Goal: Task Accomplishment & Management: Manage account settings

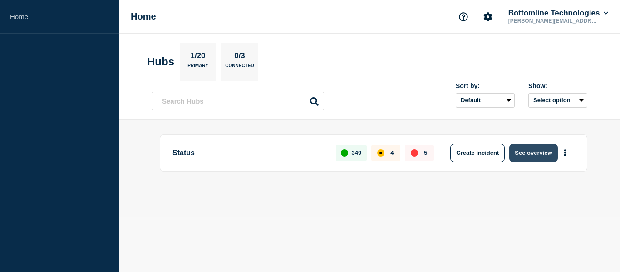
click at [530, 160] on button "See overview" at bounding box center [533, 153] width 48 height 18
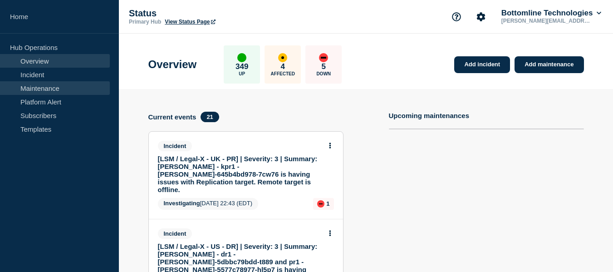
click at [40, 87] on link "Maintenance" at bounding box center [55, 88] width 110 height 14
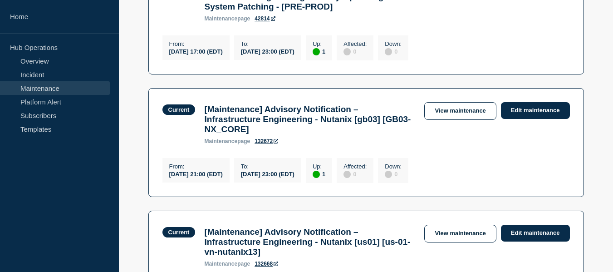
scroll to position [726, 0]
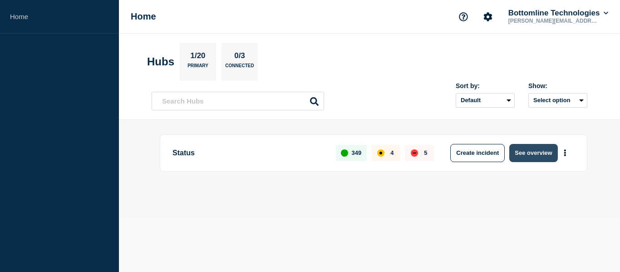
click at [541, 150] on button "See overview" at bounding box center [533, 153] width 48 height 18
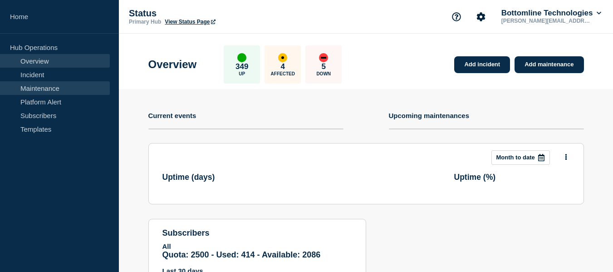
click at [47, 86] on link "Maintenance" at bounding box center [55, 88] width 110 height 14
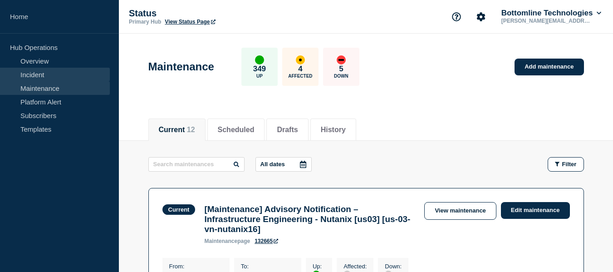
click at [38, 73] on link "Incident" at bounding box center [55, 75] width 110 height 14
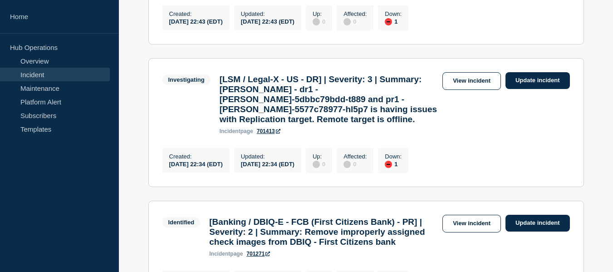
scroll to position [227, 0]
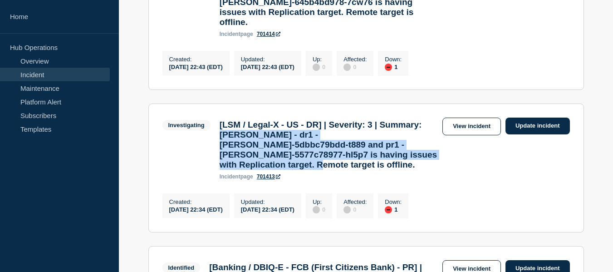
drag, startPoint x: 269, startPoint y: 137, endPoint x: 315, endPoint y: 177, distance: 61.5
click at [315, 170] on h3 "[LSM / Legal-X - US - DR] | Severity: 3 | Summary: MinIO - dr1 - minio-5dbbc79b…" at bounding box center [329, 145] width 218 height 50
click at [340, 170] on h3 "[LSM / Legal-X - US - DR] | Severity: 3 | Summary: MinIO - dr1 - minio-5dbbc79b…" at bounding box center [329, 145] width 218 height 50
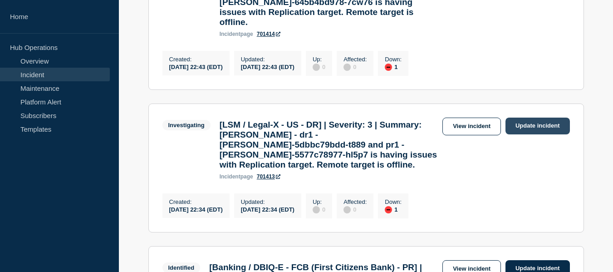
click at [537, 125] on link "Update incident" at bounding box center [537, 125] width 64 height 17
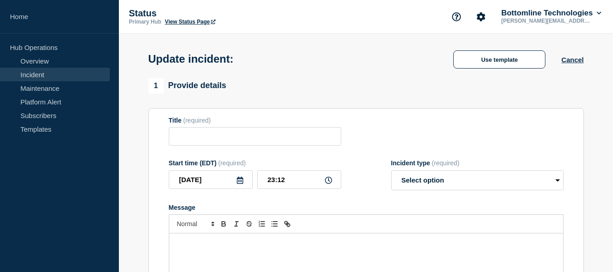
type input "[LSM / Legal-X - US - DR] | Severity: 3 | Summary: [PERSON_NAME] - dr1 - [PERSO…"
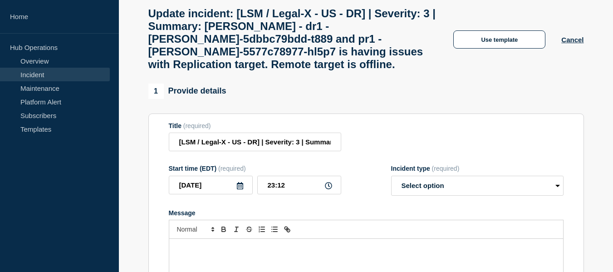
scroll to position [136, 0]
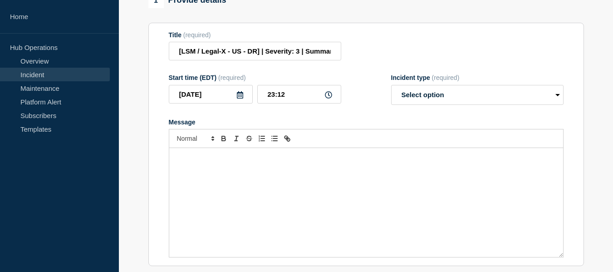
click at [227, 181] on div "Message" at bounding box center [366, 202] width 394 height 109
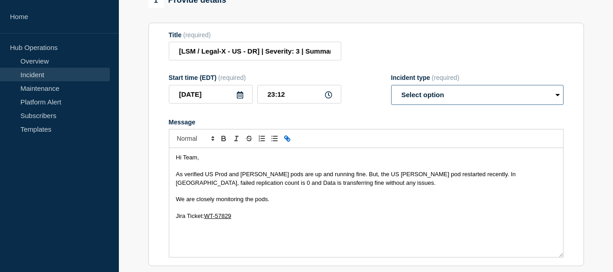
click at [422, 105] on select "Select option Investigating Identified Monitoring Resolved" at bounding box center [477, 95] width 172 height 20
select select "monitoring"
click at [391, 96] on select "Select option Investigating Identified Monitoring Resolved" at bounding box center [477, 95] width 172 height 20
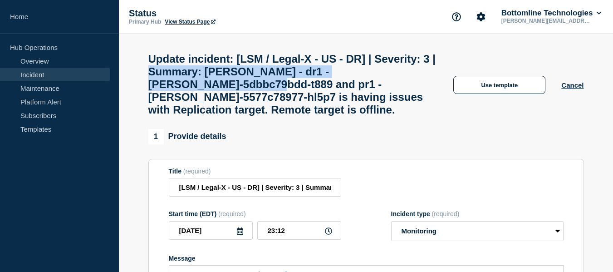
drag, startPoint x: 223, startPoint y: 77, endPoint x: 301, endPoint y: 92, distance: 80.0
click at [301, 92] on h1 "Update incident: [LSM / Legal-X - US - DR] | Severity: 3 | Summary: MinIO - dr1…" at bounding box center [292, 85] width 289 height 64
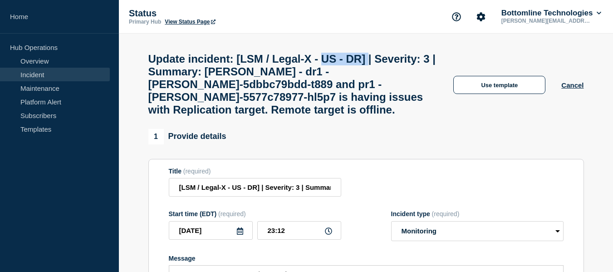
drag, startPoint x: 349, startPoint y: 63, endPoint x: 399, endPoint y: 64, distance: 49.5
click at [400, 64] on h1 "Update incident: [LSM / Legal-X - US - DR] | Severity: 3 | Summary: MinIO - dr1…" at bounding box center [292, 85] width 289 height 64
drag, startPoint x: 342, startPoint y: 76, endPoint x: 353, endPoint y: 74, distance: 11.4
click at [353, 74] on h1 "Update incident: [LSM / Legal-X - US - DR] | Severity: 3 | Summary: MinIO - dr1…" at bounding box center [292, 85] width 289 height 64
drag, startPoint x: 296, startPoint y: 91, endPoint x: 313, endPoint y: 92, distance: 16.4
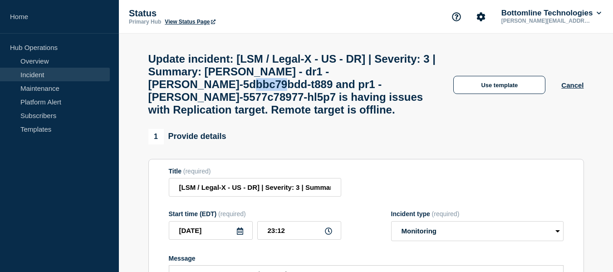
click at [328, 91] on h1 "Update incident: [LSM / Legal-X - US - DR] | Severity: 3 | Summary: MinIO - dr1…" at bounding box center [292, 85] width 289 height 64
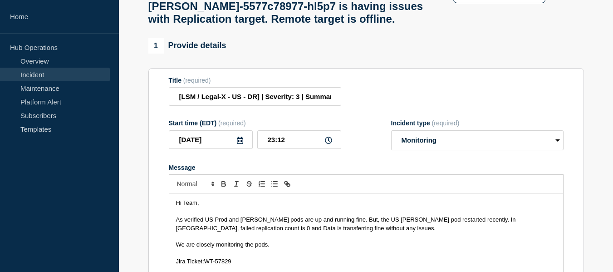
scroll to position [181, 0]
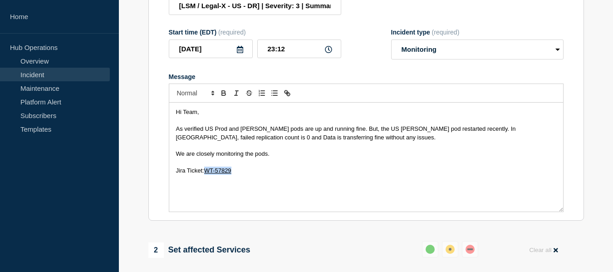
drag, startPoint x: 212, startPoint y: 182, endPoint x: 205, endPoint y: 182, distance: 6.8
click at [205, 175] on p "Jira Ticket: WT-57829" at bounding box center [366, 170] width 380 height 8
paste div "Message"
drag, startPoint x: 186, startPoint y: 182, endPoint x: 176, endPoint y: 181, distance: 10.0
click at [176, 174] on span "Jira Ticket: https://jira.bottomline.tech/browse/WT-57848" at bounding box center [222, 170] width 92 height 7
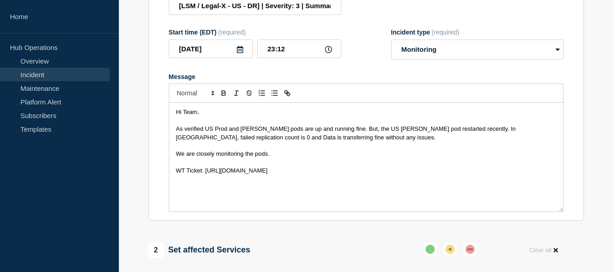
drag, startPoint x: 205, startPoint y: 181, endPoint x: 294, endPoint y: 181, distance: 89.4
click at [268, 174] on span "WT Ticket: https://jira.bottomline.tech/browse/WT-57848" at bounding box center [222, 170] width 92 height 7
drag, startPoint x: 235, startPoint y: 181, endPoint x: 204, endPoint y: 181, distance: 31.3
click at [204, 175] on p "WT Ticket: WT-57848" at bounding box center [366, 170] width 380 height 8
copy span "WT-57848"
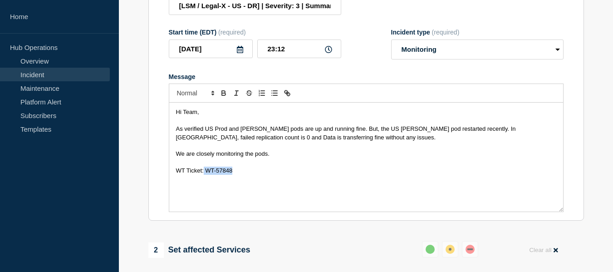
scroll to position [136, 0]
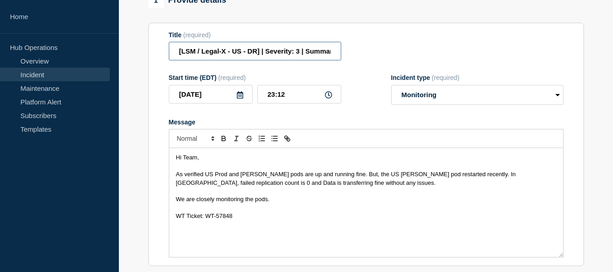
click at [305, 60] on input "[LSM / Legal-X - US - DR] | Severity: 3 | Summary: MinIO - dr1 - minio-5dbbc79b…" at bounding box center [255, 51] width 172 height 19
paste input "WT-57848"
type input "[LSM / Legal-X - US - DR] | Severity: 3 | WT-57848 | Summary: [PERSON_NAME] - d…"
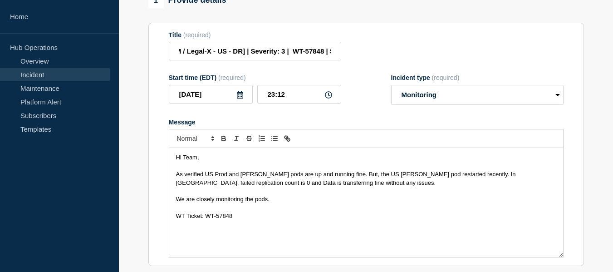
click at [382, 185] on span "As verified US Prod and DR MinIO pods are up and running fine. But, the US PR M…" at bounding box center [347, 178] width 342 height 15
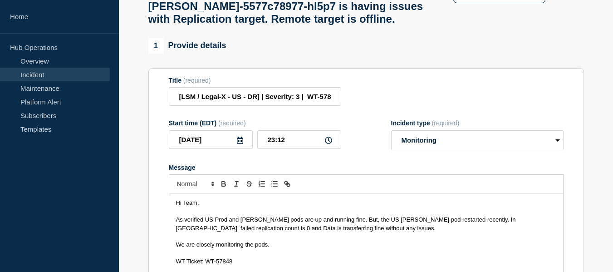
scroll to position [0, 0]
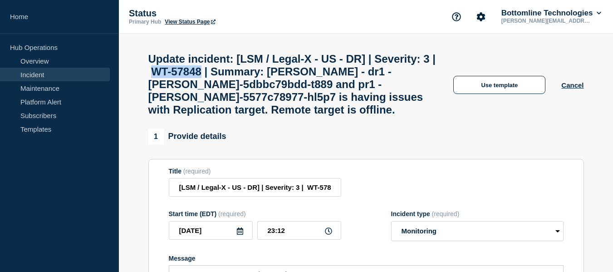
drag, startPoint x: 226, startPoint y: 73, endPoint x: 281, endPoint y: 75, distance: 54.9
click at [281, 75] on h1 "Update incident: [LSM / Legal-X - US - DR] | Severity: 3 | WT-57848 | Summary: …" at bounding box center [292, 85] width 289 height 64
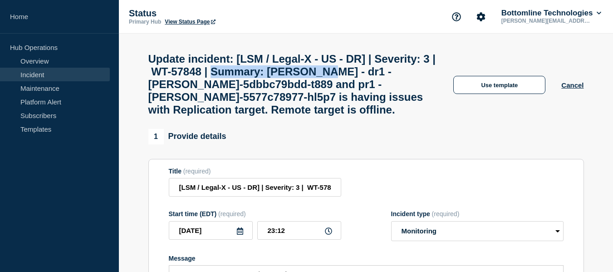
drag, startPoint x: 295, startPoint y: 75, endPoint x: 417, endPoint y: 75, distance: 122.0
click at [417, 75] on h1 "Update incident: [LSM / Legal-X - US - DR] | Severity: 3 | WT-57848 | Summary: …" at bounding box center [292, 85] width 289 height 64
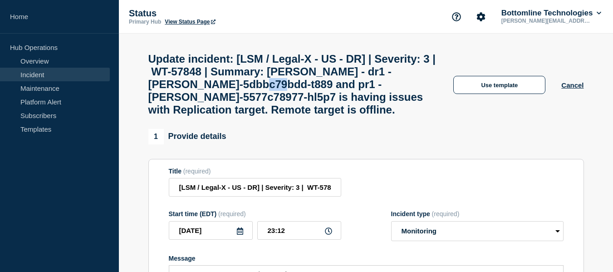
drag, startPoint x: 317, startPoint y: 90, endPoint x: 336, endPoint y: 89, distance: 19.1
click at [336, 89] on h1 "Update incident: [LSM / Legal-X - US - DR] | Severity: 3 | WT-57848 | Summary: …" at bounding box center [292, 85] width 289 height 64
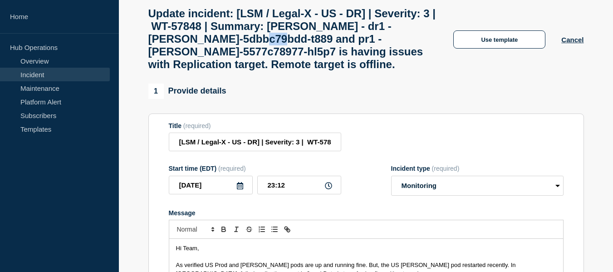
scroll to position [91, 0]
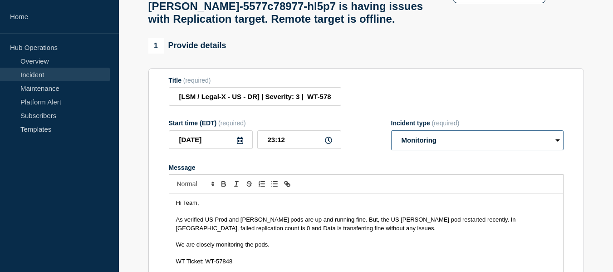
click at [426, 150] on select "Select option Investigating Identified Monitoring Resolved" at bounding box center [477, 140] width 172 height 20
click at [391, 141] on select "Select option Investigating Identified Monitoring Resolved" at bounding box center [477, 140] width 172 height 20
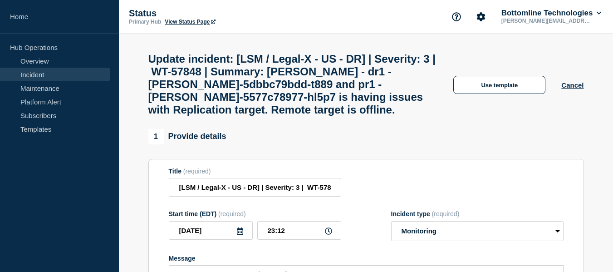
drag, startPoint x: 350, startPoint y: 64, endPoint x: 365, endPoint y: 62, distance: 15.1
click at [364, 62] on h1 "Update incident: [LSM / Legal-X - US - DR] | Severity: 3 | WT-57848 | Summary: …" at bounding box center [292, 85] width 289 height 64
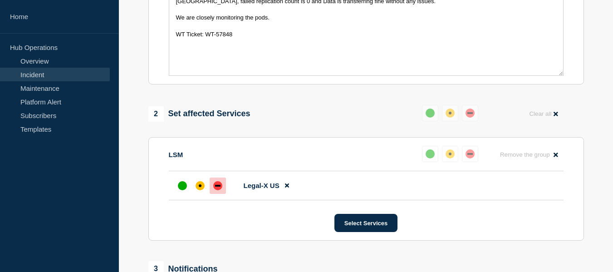
scroll to position [363, 0]
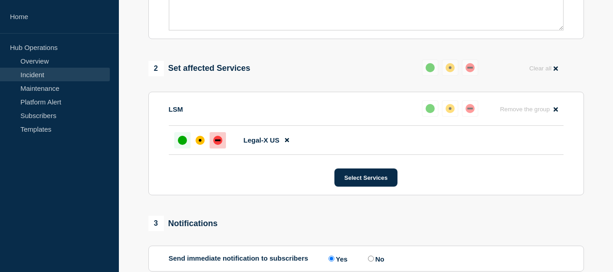
click at [176, 148] on div at bounding box center [182, 140] width 16 height 16
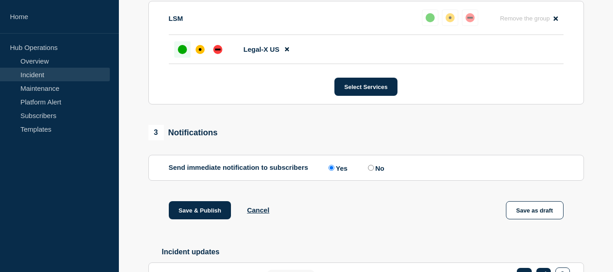
scroll to position [525, 0]
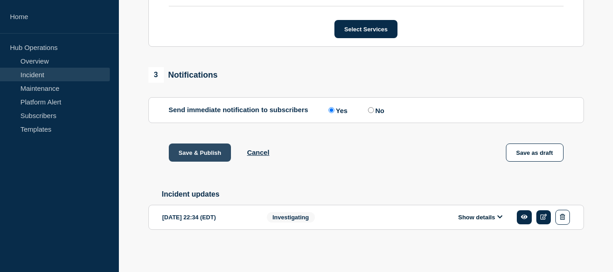
click at [221, 152] on button "Save & Publish" at bounding box center [200, 152] width 63 height 18
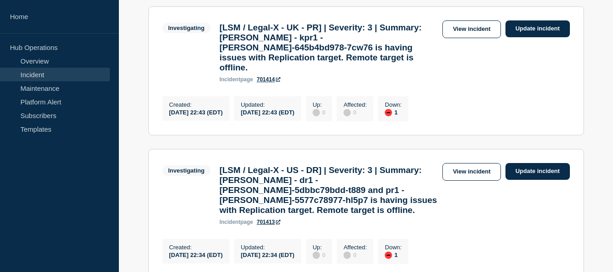
scroll to position [91, 0]
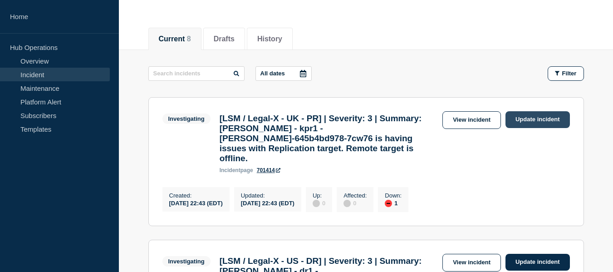
click at [543, 120] on link "Update incident" at bounding box center [537, 119] width 64 height 17
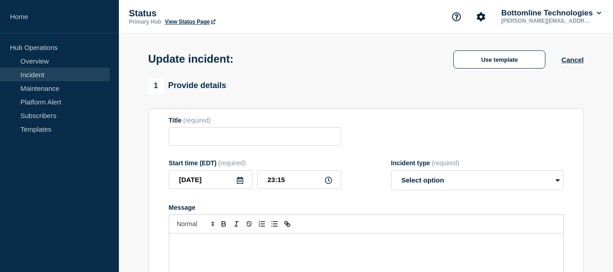
type input "[LSM / Legal-X - UK - PR] | Severity: 3 | Summary: [PERSON_NAME] - kpr1 - [PERS…"
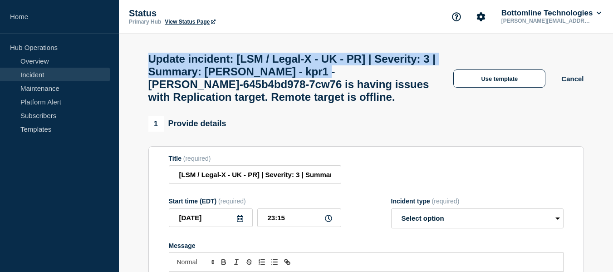
drag, startPoint x: 166, startPoint y: 60, endPoint x: 419, endPoint y: 69, distance: 252.8
click at [419, 69] on h1 "Update incident: [LSM / Legal-X - UK - PR] | Severity: 3 | Summary: [PERSON_NAM…" at bounding box center [292, 78] width 289 height 51
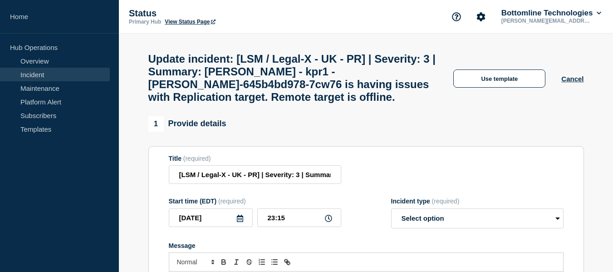
click at [378, 84] on h1 "Update incident: [LSM / Legal-X - UK - PR] | Severity: 3 | Summary: [PERSON_NAM…" at bounding box center [292, 78] width 289 height 51
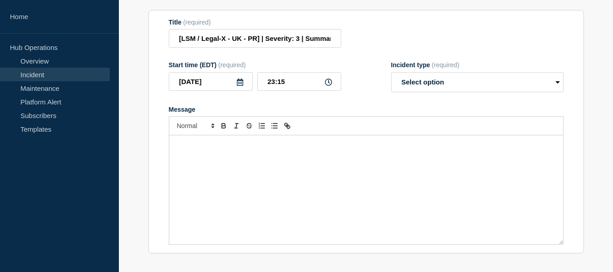
click at [195, 170] on div "Message" at bounding box center [366, 189] width 394 height 109
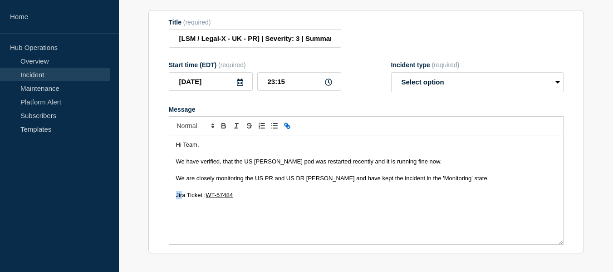
drag, startPoint x: 183, startPoint y: 204, endPoint x: 177, endPoint y: 204, distance: 6.4
click at [177, 198] on span "Jira Ticket :" at bounding box center [191, 194] width 30 height 7
drag, startPoint x: 185, startPoint y: 205, endPoint x: 173, endPoint y: 203, distance: 11.9
click at [173, 203] on div "Hi Team, We have verified, that the US [PERSON_NAME] pod was restarted recently…" at bounding box center [366, 189] width 394 height 109
drag, startPoint x: 250, startPoint y: 203, endPoint x: 208, endPoint y: 203, distance: 42.2
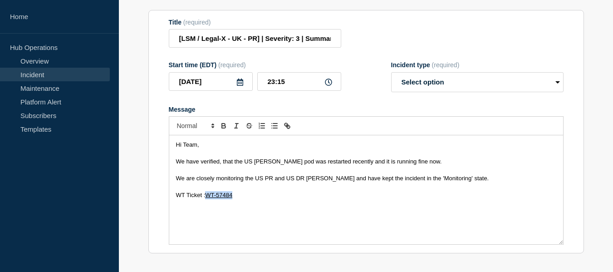
click at [208, 199] on p "WT Ticket : WT-57484" at bounding box center [366, 195] width 380 height 8
drag, startPoint x: 208, startPoint y: 205, endPoint x: 298, endPoint y: 204, distance: 89.4
click at [269, 198] on span "WT Ticket : [URL][DOMAIN_NAME]" at bounding box center [222, 194] width 93 height 7
drag, startPoint x: 267, startPoint y: 202, endPoint x: 206, endPoint y: 202, distance: 60.3
click at [206, 199] on p "WT Ticket : WT-57849" at bounding box center [366, 195] width 380 height 8
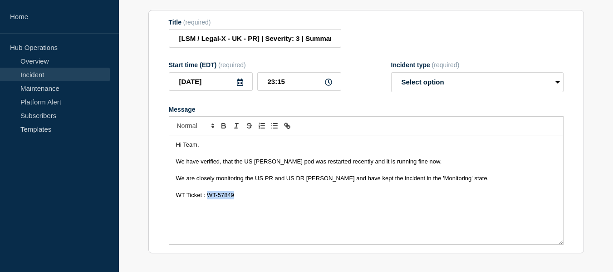
copy span "WT-57849"
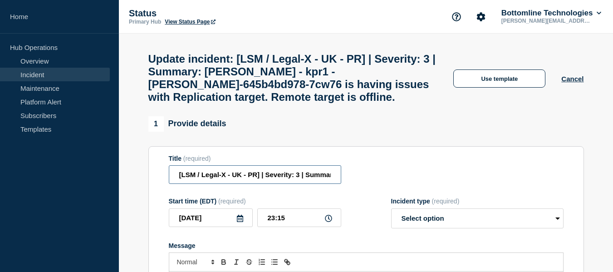
click at [306, 184] on input "[LSM / Legal-X - UK - PR] | Severity: 3 | Summary: [PERSON_NAME] - kpr1 - [PERS…" at bounding box center [255, 174] width 172 height 19
paste input "WT-57849"
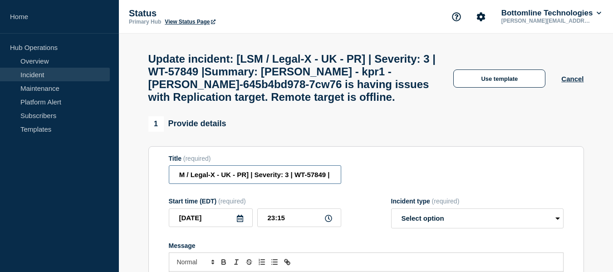
scroll to position [0, 13]
type input "[LSM / Legal-X - UK - PR] | Severity: 3 | WT-57849 | Summary: [PERSON_NAME] - k…"
click at [322, 132] on div "1 Provide details" at bounding box center [366, 123] width 436 height 15
drag, startPoint x: 259, startPoint y: 76, endPoint x: 281, endPoint y: 75, distance: 21.8
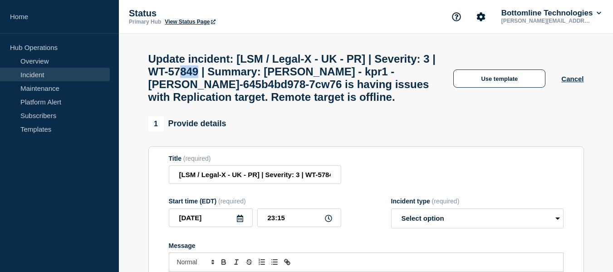
click at [281, 75] on h1 "Update incident: [LSM / Legal-X - UK - PR] | Severity: 3 | WT-57849 | Summary: …" at bounding box center [292, 78] width 289 height 51
click at [427, 222] on select "Select option Investigating Identified Monitoring Resolved" at bounding box center [477, 218] width 172 height 20
select select "monitoring"
click at [391, 217] on select "Select option Investigating Identified Monitoring Resolved" at bounding box center [477, 218] width 172 height 20
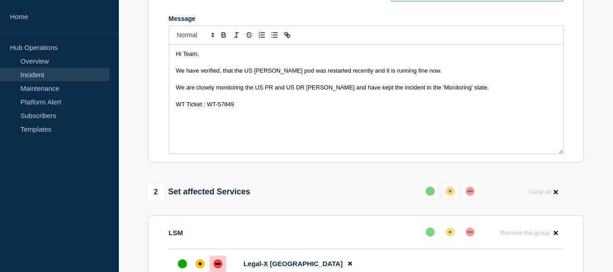
scroll to position [272, 0]
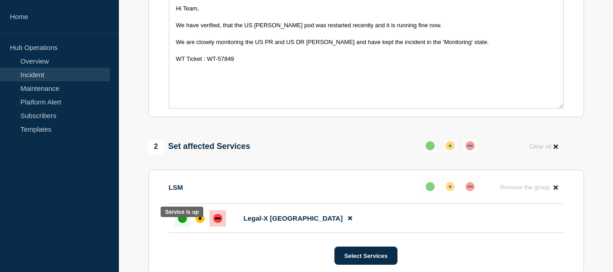
click at [178, 226] on div at bounding box center [182, 218] width 16 height 16
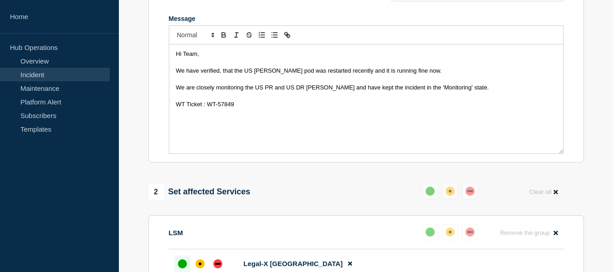
scroll to position [181, 0]
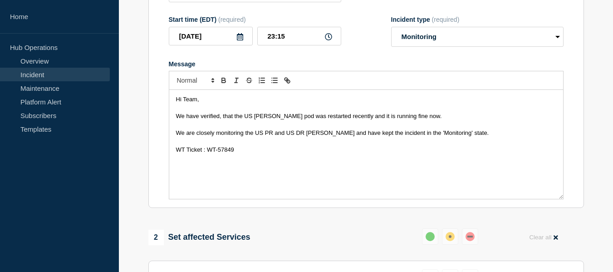
click at [253, 119] on span "We have verified, that the US [PERSON_NAME] pod was restarted recently and it i…" at bounding box center [309, 116] width 266 height 7
click at [264, 136] on span "We are closely monitoring the US PR and US DR [PERSON_NAME] and have kept the i…" at bounding box center [332, 132] width 313 height 7
click at [294, 136] on span "We are closely monitoring the UK PR and US DR [PERSON_NAME] and have kept the i…" at bounding box center [332, 132] width 313 height 7
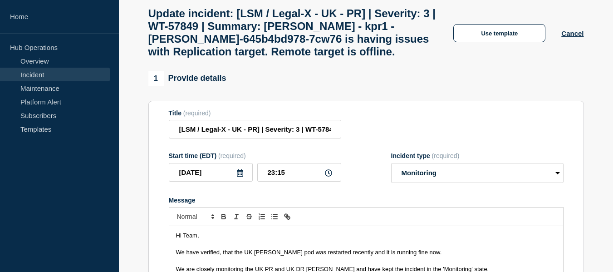
scroll to position [0, 0]
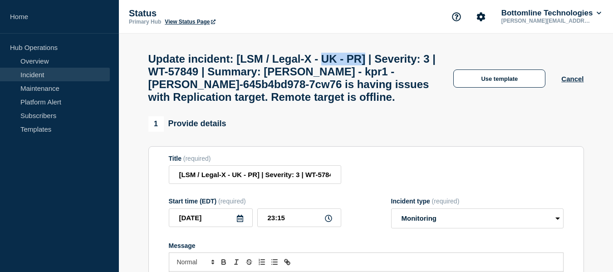
drag, startPoint x: 348, startPoint y: 59, endPoint x: 394, endPoint y: 59, distance: 45.8
click at [394, 59] on h1 "Update incident: [LSM / Legal-X - UK - PR] | Severity: 3 | WT-57849 | Summary: …" at bounding box center [292, 78] width 289 height 51
drag, startPoint x: 259, startPoint y: 75, endPoint x: 278, endPoint y: 75, distance: 18.6
click at [278, 75] on h1 "Update incident: [LSM / Legal-X - UK - PR] | Severity: 3 | WT-57849 | Summary: …" at bounding box center [292, 78] width 289 height 51
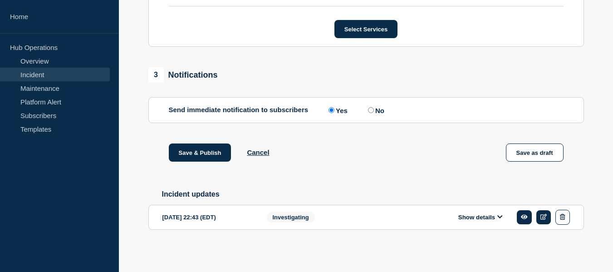
scroll to position [510, 0]
click at [194, 150] on button "Save & Publish" at bounding box center [200, 152] width 63 height 18
